Goal: Transaction & Acquisition: Book appointment/travel/reservation

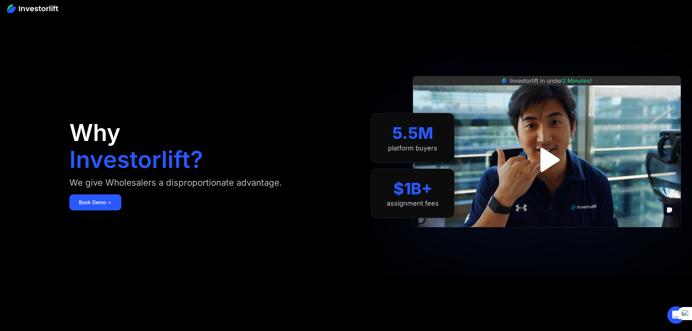
click at [547, 156] on img "open lightbox" at bounding box center [547, 160] width 44 height 44
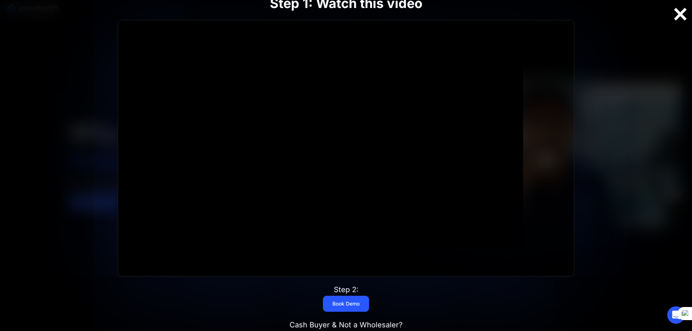
click at [685, 17] on div at bounding box center [680, 14] width 23 height 15
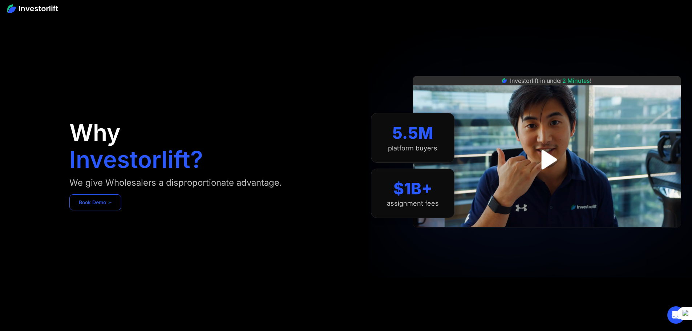
click at [121, 210] on link "Book Demo ➢" at bounding box center [95, 202] width 52 height 16
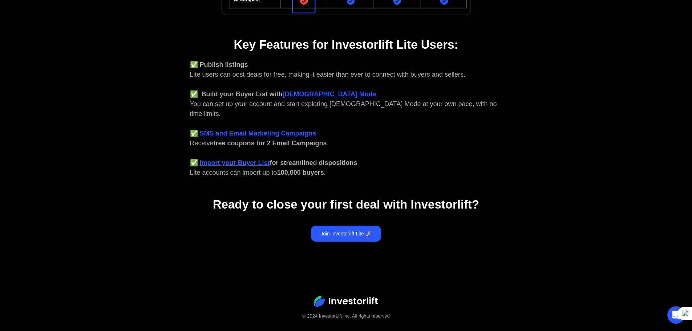
scroll to position [273, 0]
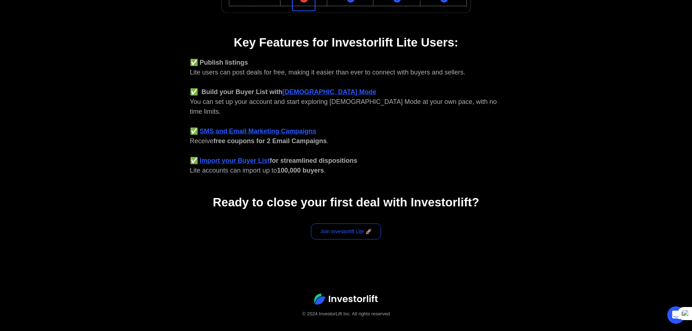
click at [358, 223] on link "Join Investorlift Lite 🚀" at bounding box center [346, 231] width 70 height 16
